Goal: Navigation & Orientation: Find specific page/section

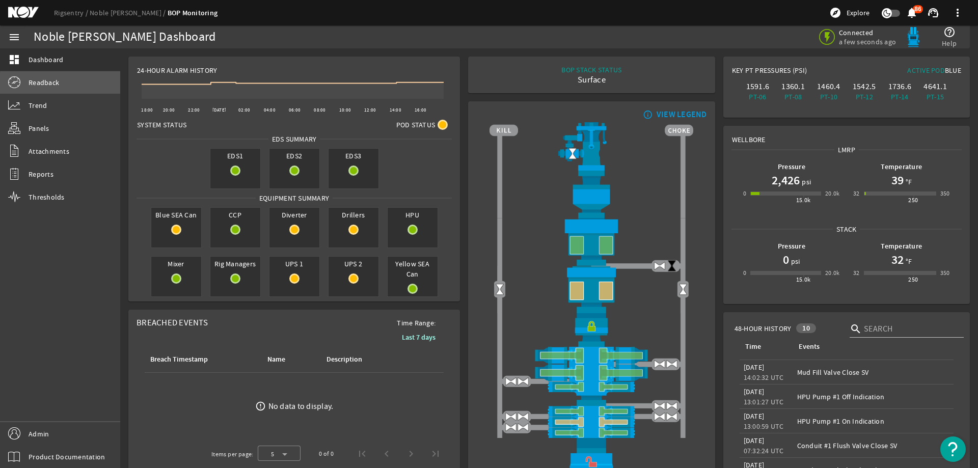
click at [71, 85] on link "Readback" at bounding box center [60, 82] width 120 height 22
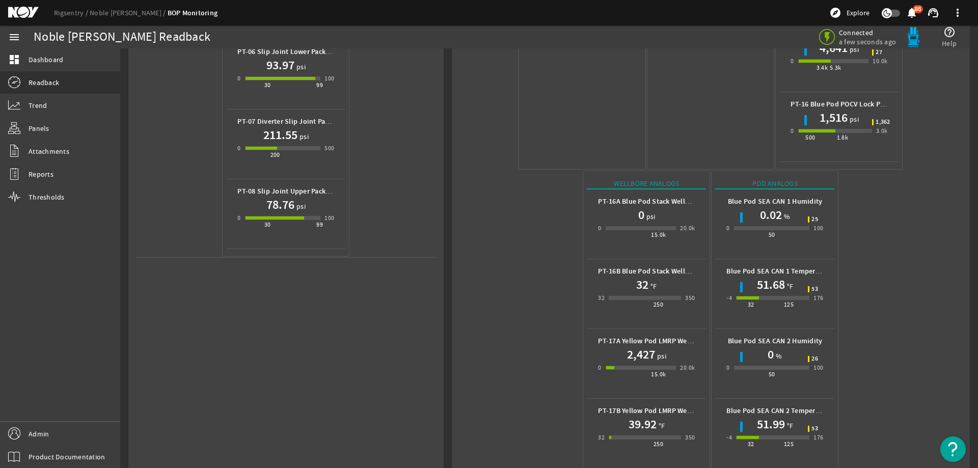
scroll to position [450, 0]
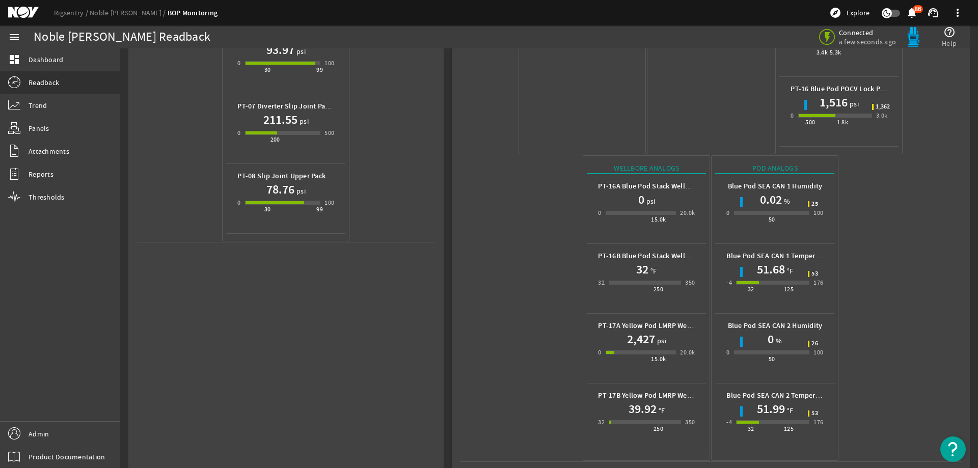
click at [25, 9] on mat-icon at bounding box center [31, 13] width 46 height 12
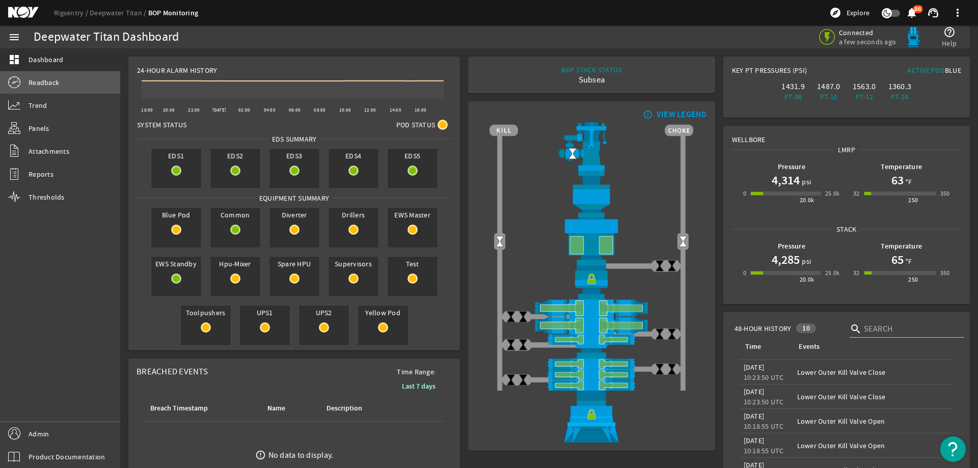
click at [71, 83] on link "Readback" at bounding box center [60, 82] width 120 height 22
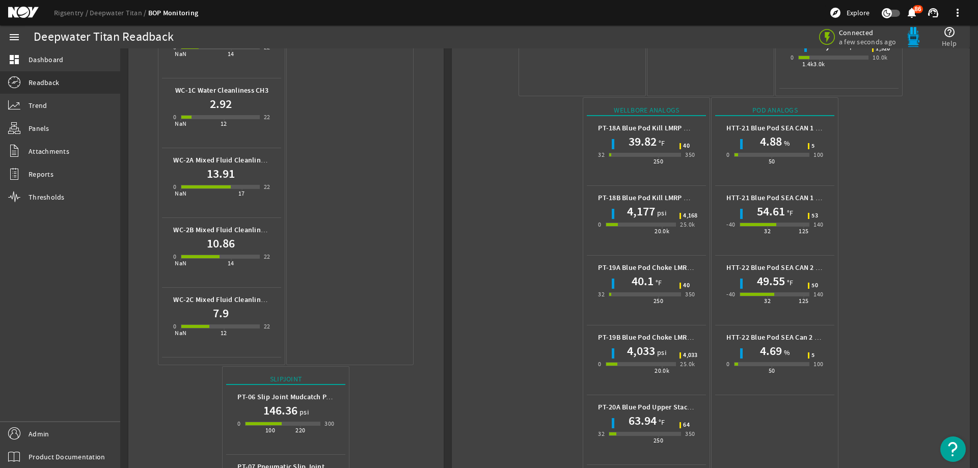
scroll to position [713, 0]
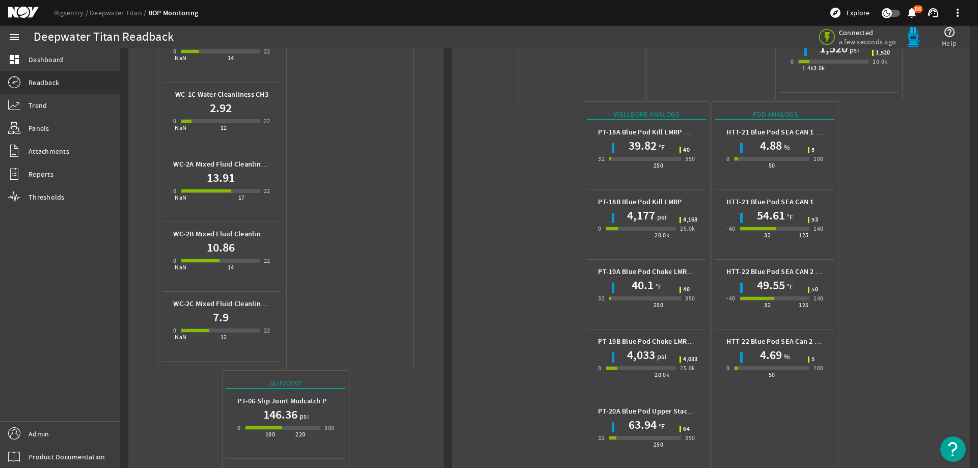
click at [19, 12] on mat-icon at bounding box center [31, 13] width 46 height 12
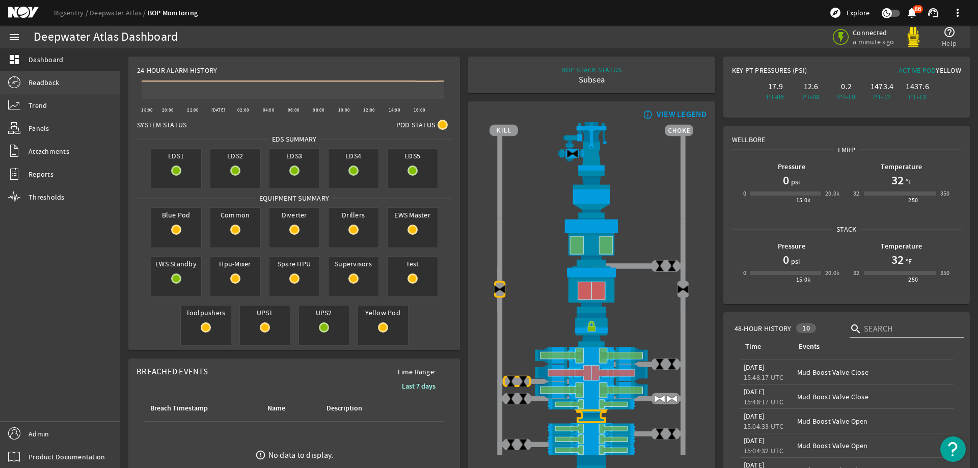
click at [43, 85] on span "Readback" at bounding box center [44, 82] width 31 height 10
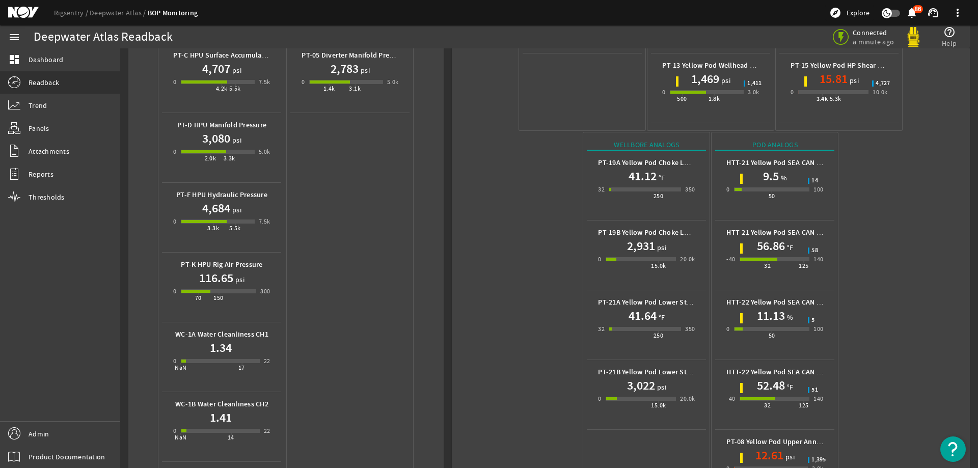
scroll to position [357, 0]
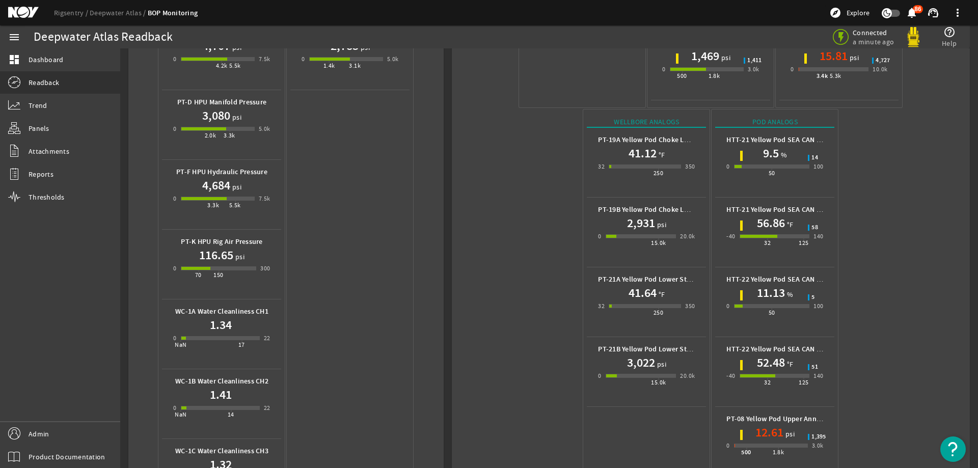
click at [26, 15] on mat-icon at bounding box center [31, 13] width 46 height 12
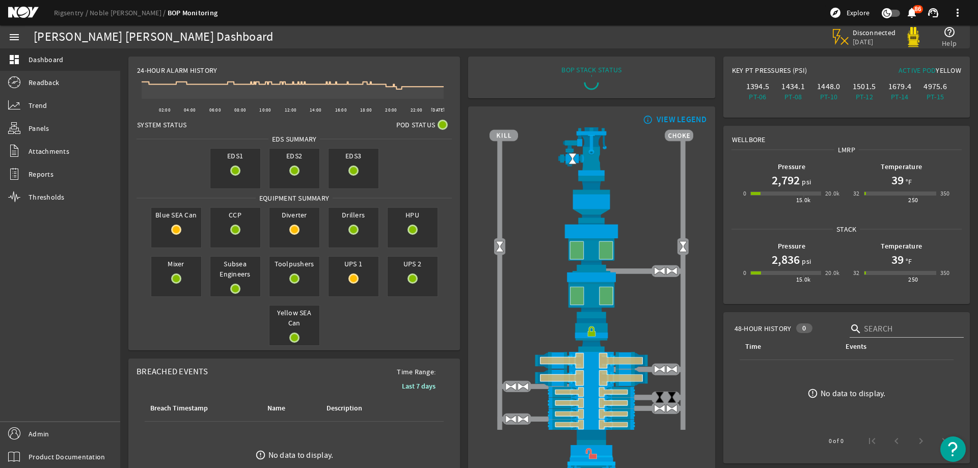
click at [15, 15] on mat-icon at bounding box center [31, 13] width 46 height 12
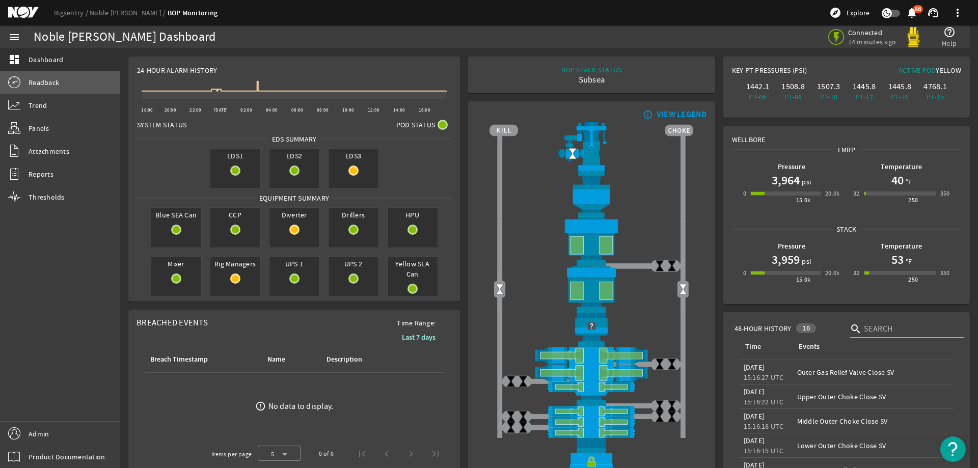
click at [42, 83] on span "Readback" at bounding box center [44, 82] width 31 height 10
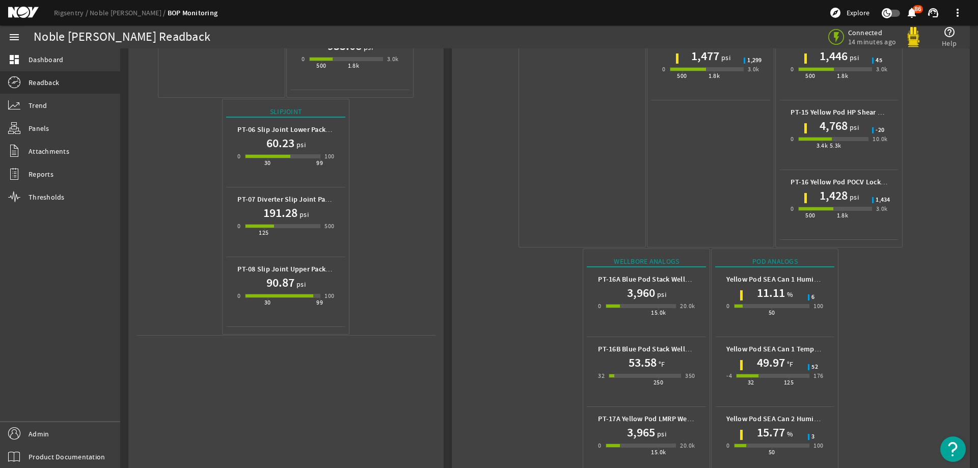
scroll to position [450, 0]
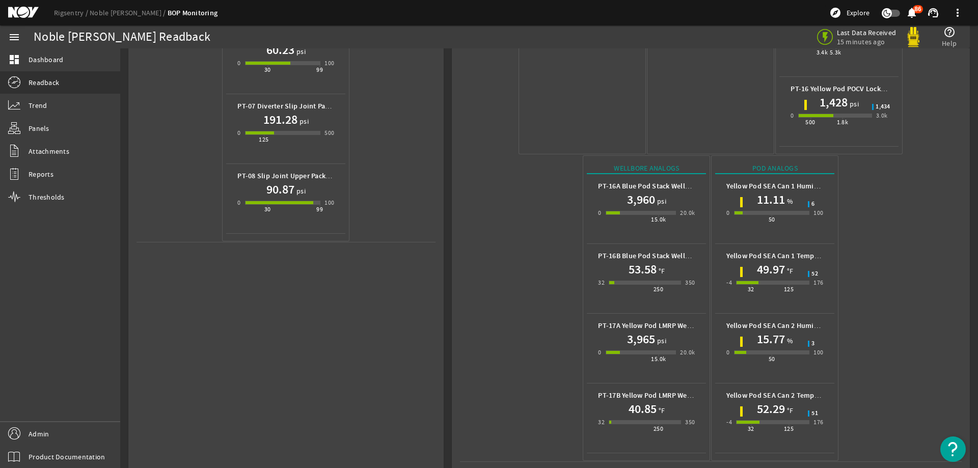
click at [21, 14] on mat-icon at bounding box center [31, 13] width 46 height 12
